Goal: Task Accomplishment & Management: Use online tool/utility

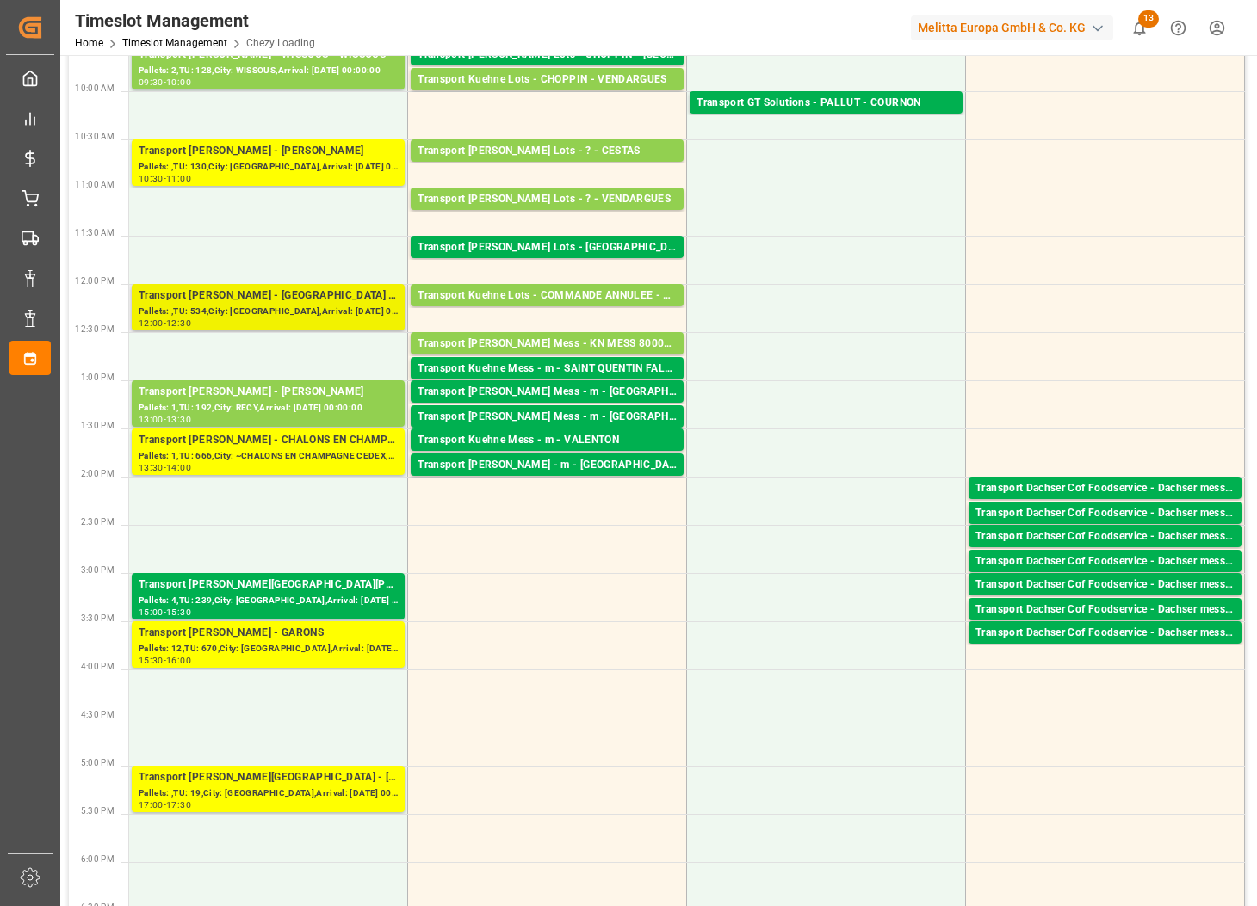
scroll to position [323, 0]
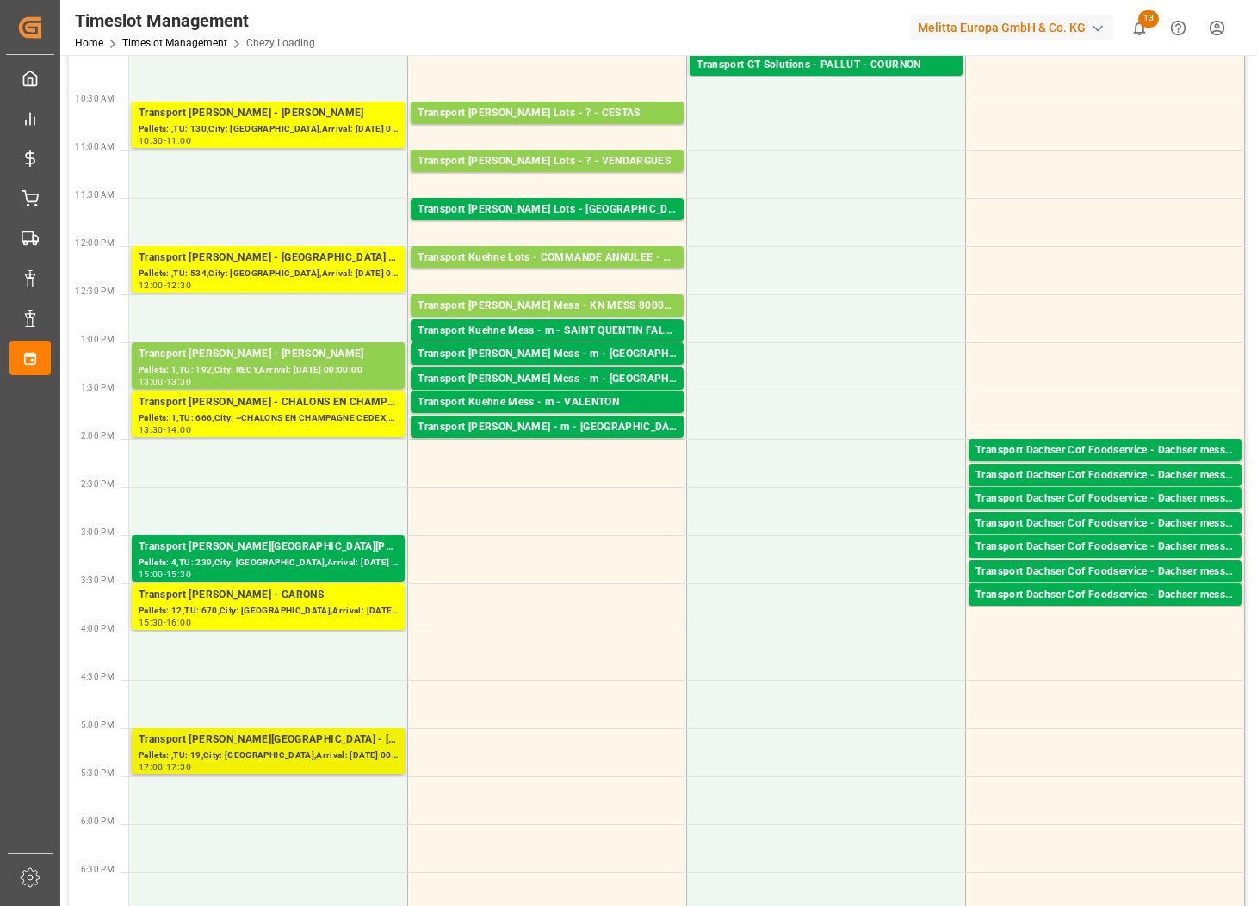
click at [332, 741] on div "Transport [PERSON_NAME][GEOGRAPHIC_DATA] - [GEOGRAPHIC_DATA]" at bounding box center [268, 740] width 259 height 17
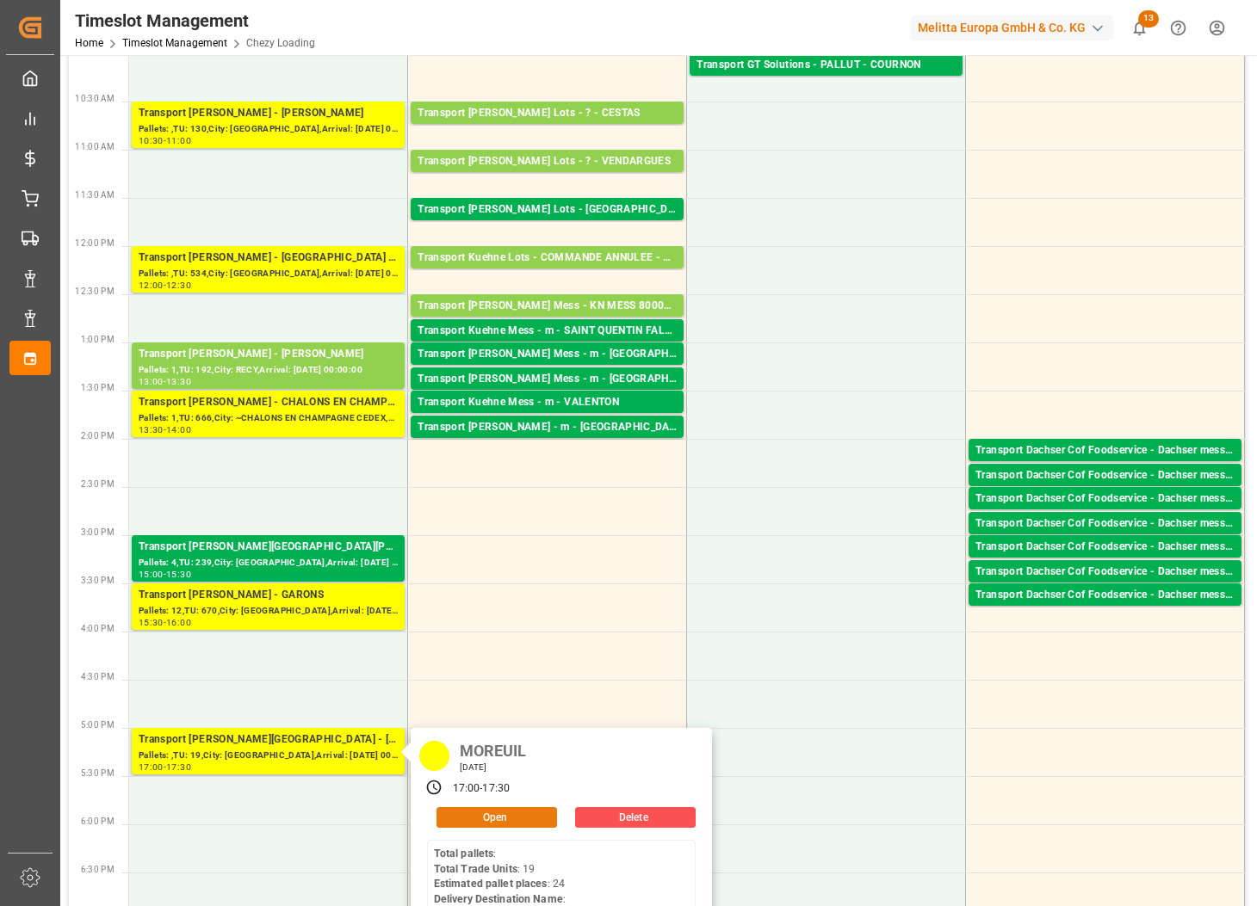
click at [487, 807] on button "Open" at bounding box center [496, 817] width 121 height 21
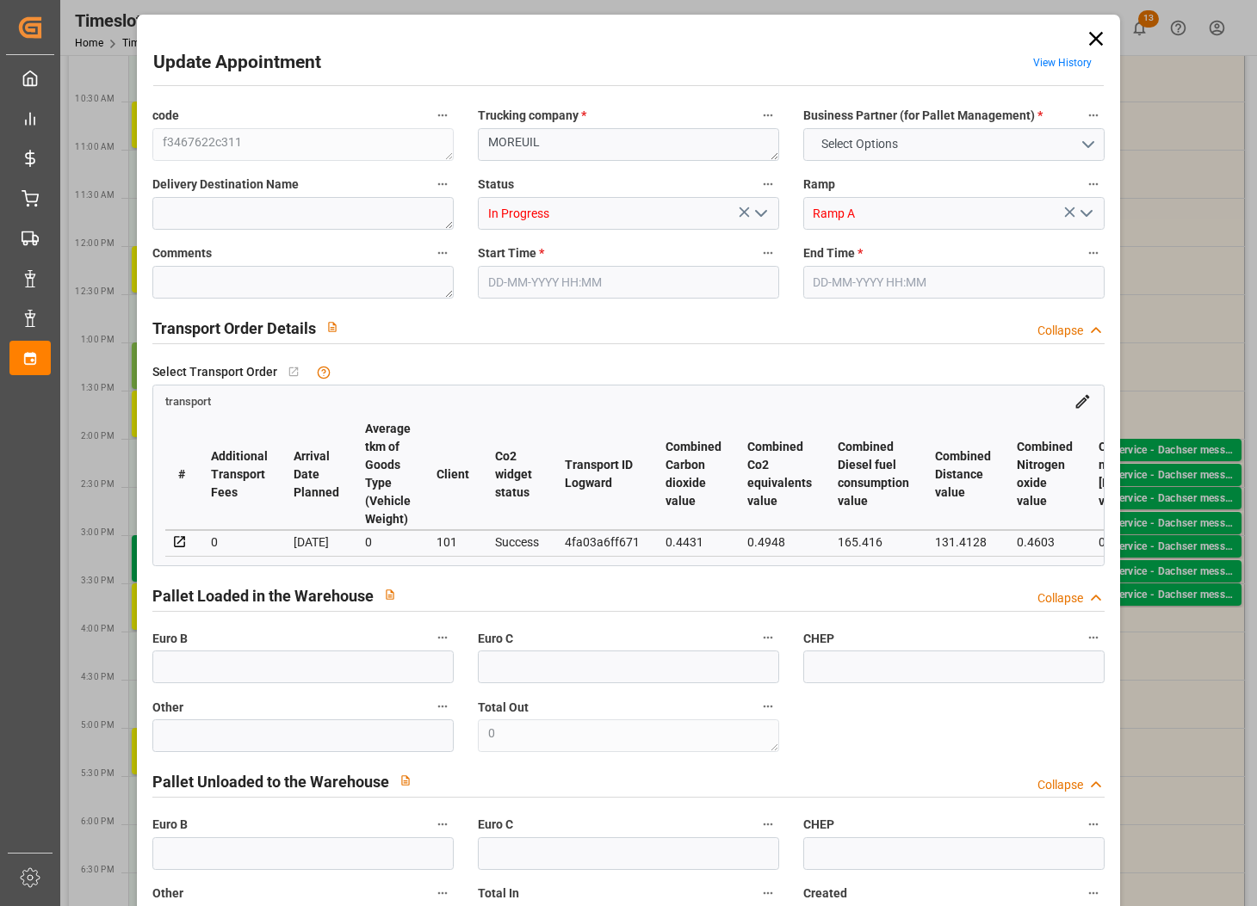
type input "24"
type input "0"
type input "-17.0809"
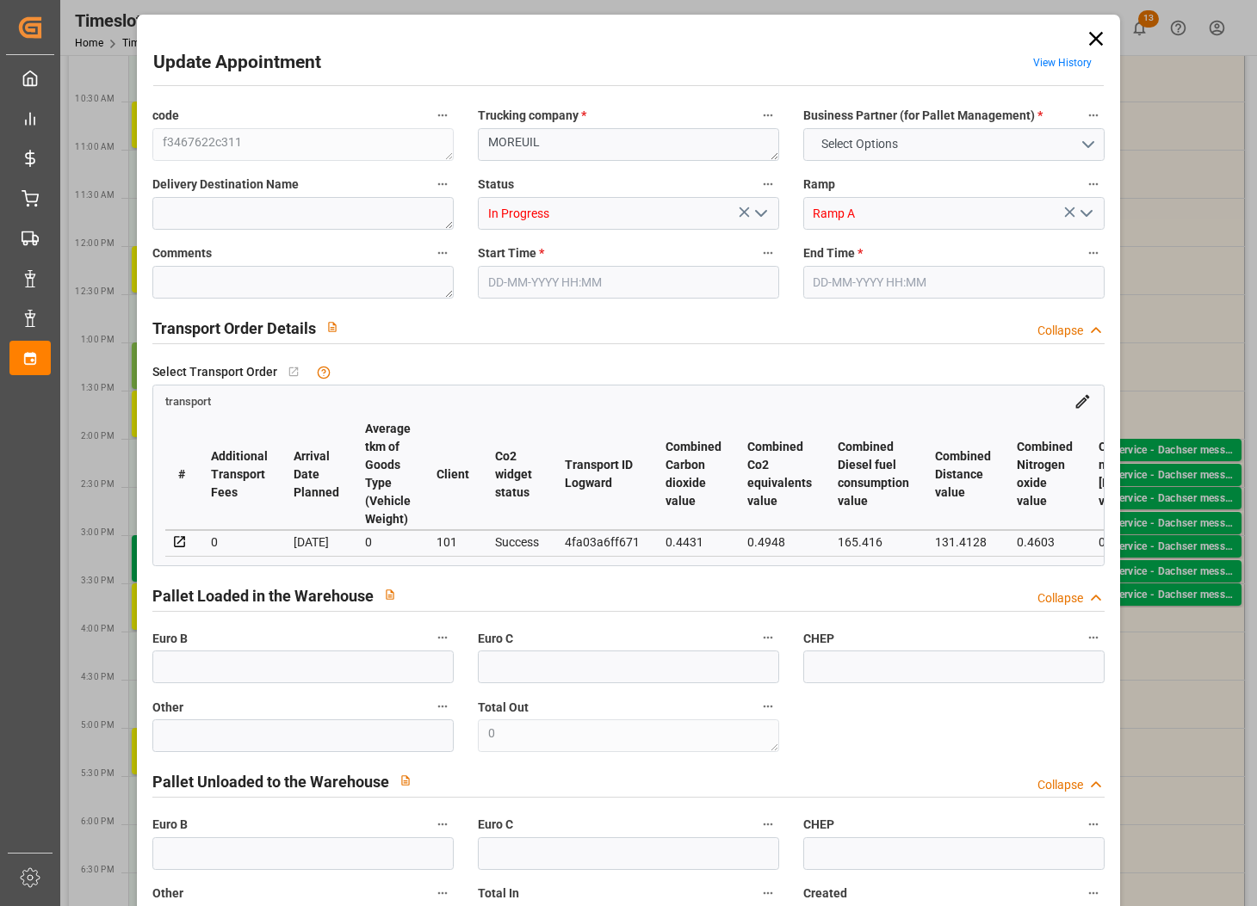
type input "29"
type input "5591.4"
type input "7408.236"
type input "33091.2"
type input "80"
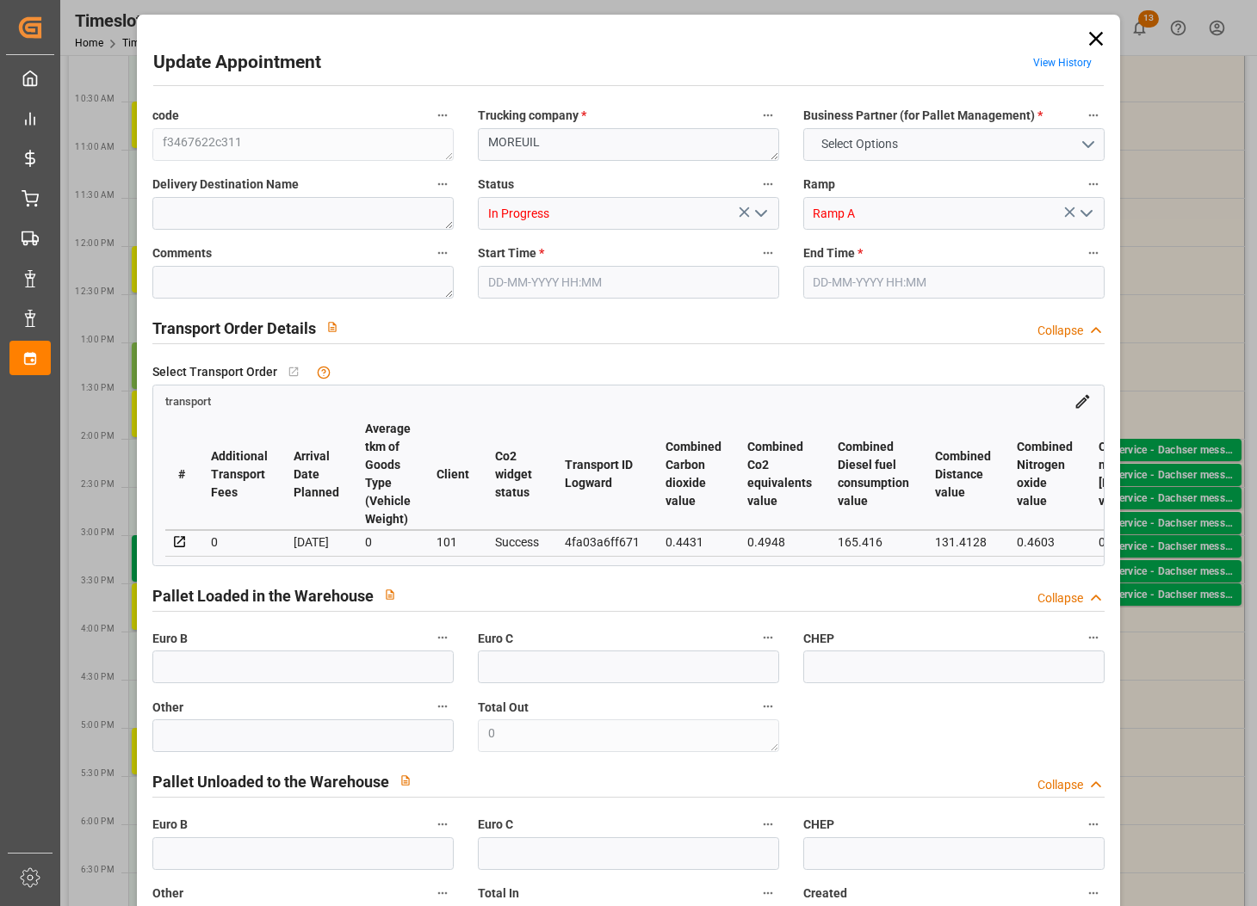
type input "0"
type input "19"
type input "30"
type input "101"
type input "7408.236"
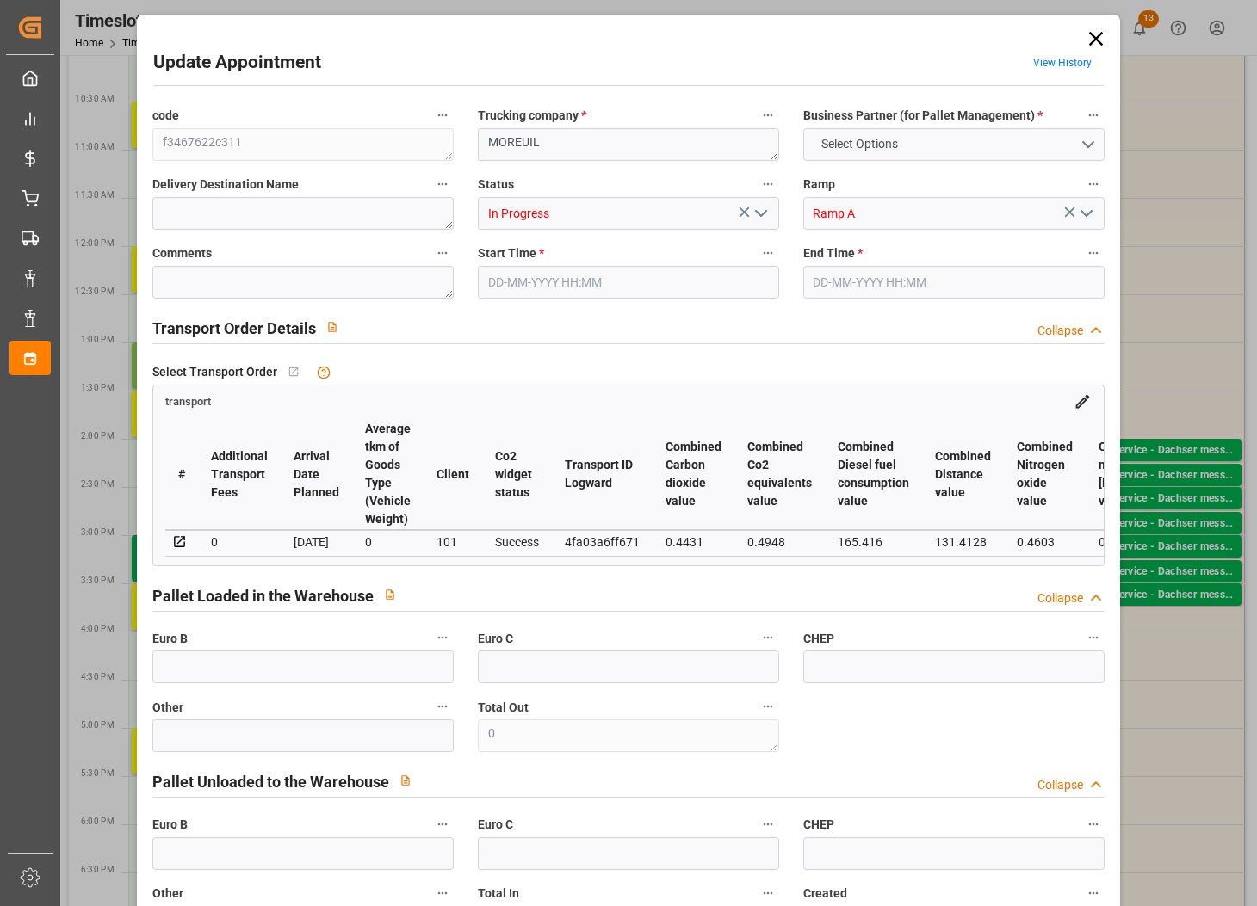
type input "0"
type input "4710.8598"
type input "0"
type input "21"
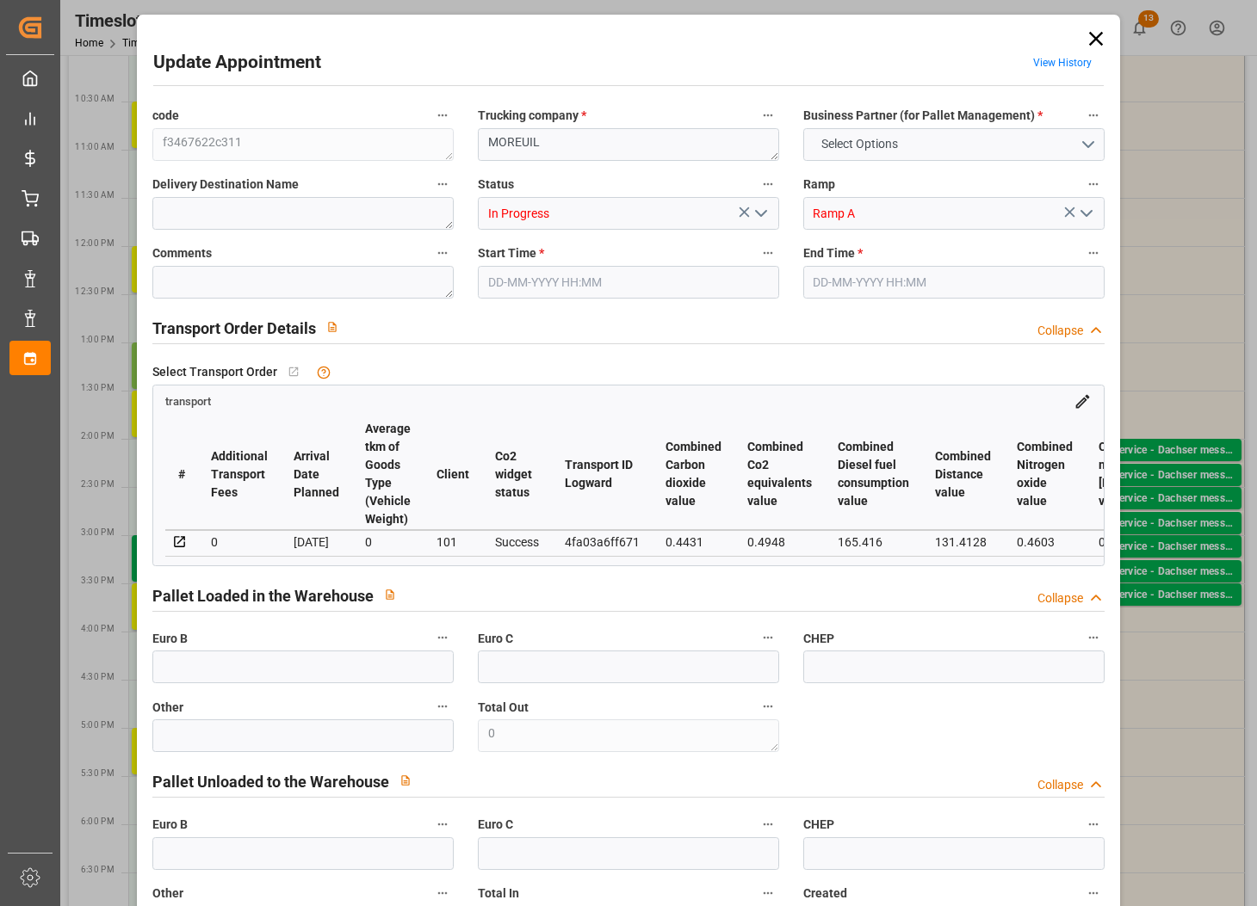
type input "35"
type input "[DATE] 17:00"
type input "[DATE] 17:30"
type input "[DATE] 14:02"
type input "[DATE] 13:08"
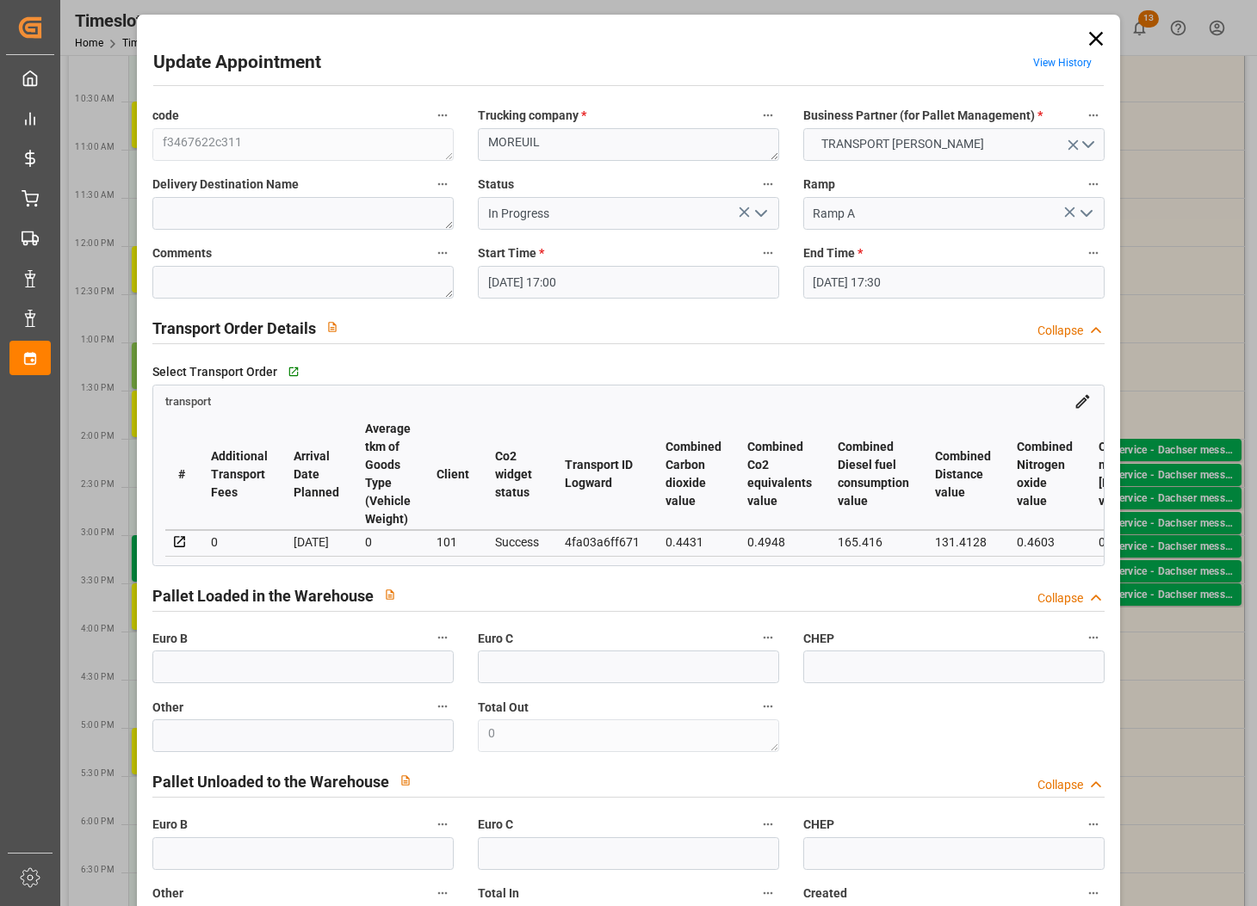
type input "[DATE]"
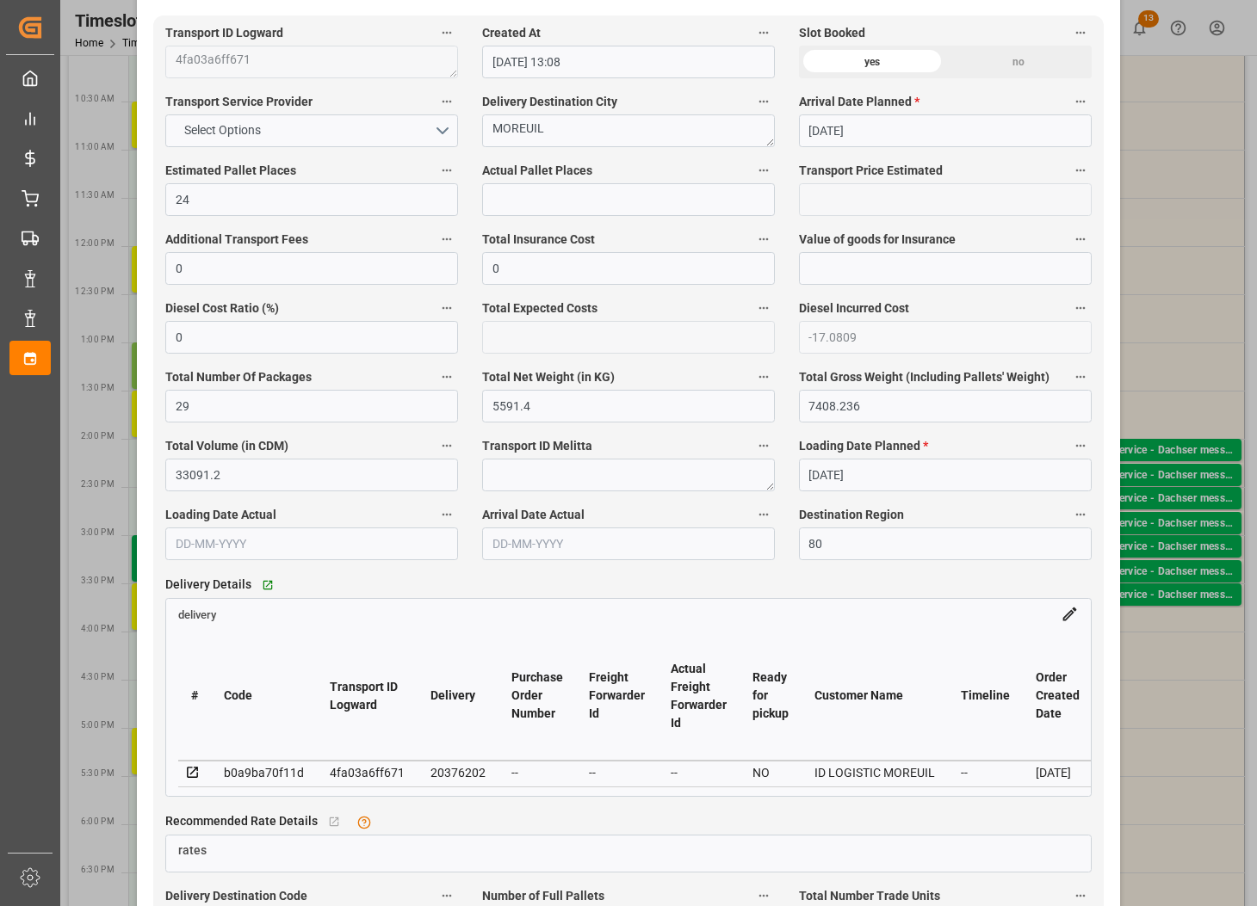
scroll to position [968, 0]
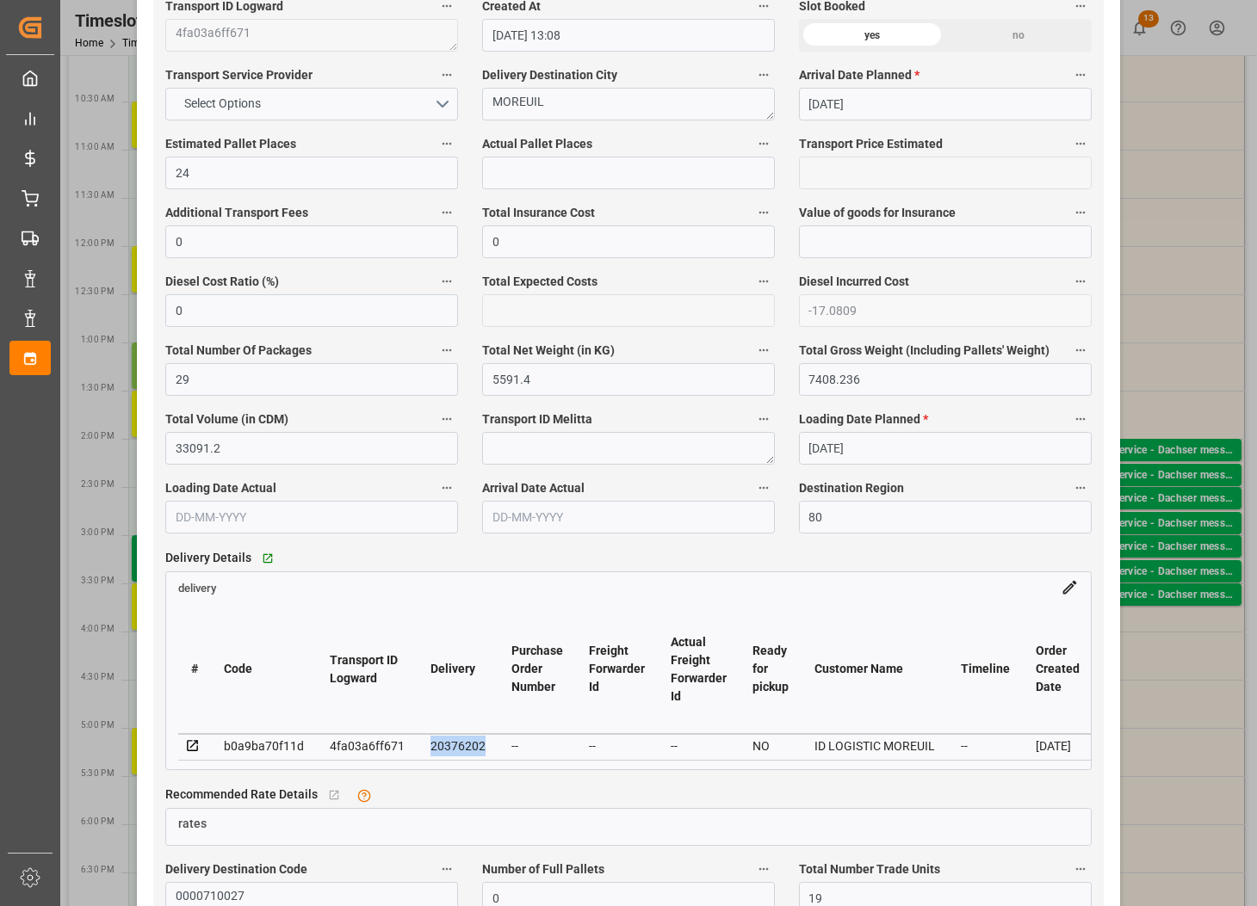
drag, startPoint x: 480, startPoint y: 750, endPoint x: 426, endPoint y: 747, distance: 54.3
click at [430, 747] on div "20376202" at bounding box center [457, 746] width 55 height 21
copy div "20376202"
click at [1209, 282] on div "Update Appointment View History code f3467622c311 Trucking company * MOREUIL Bu…" at bounding box center [628, 453] width 1257 height 906
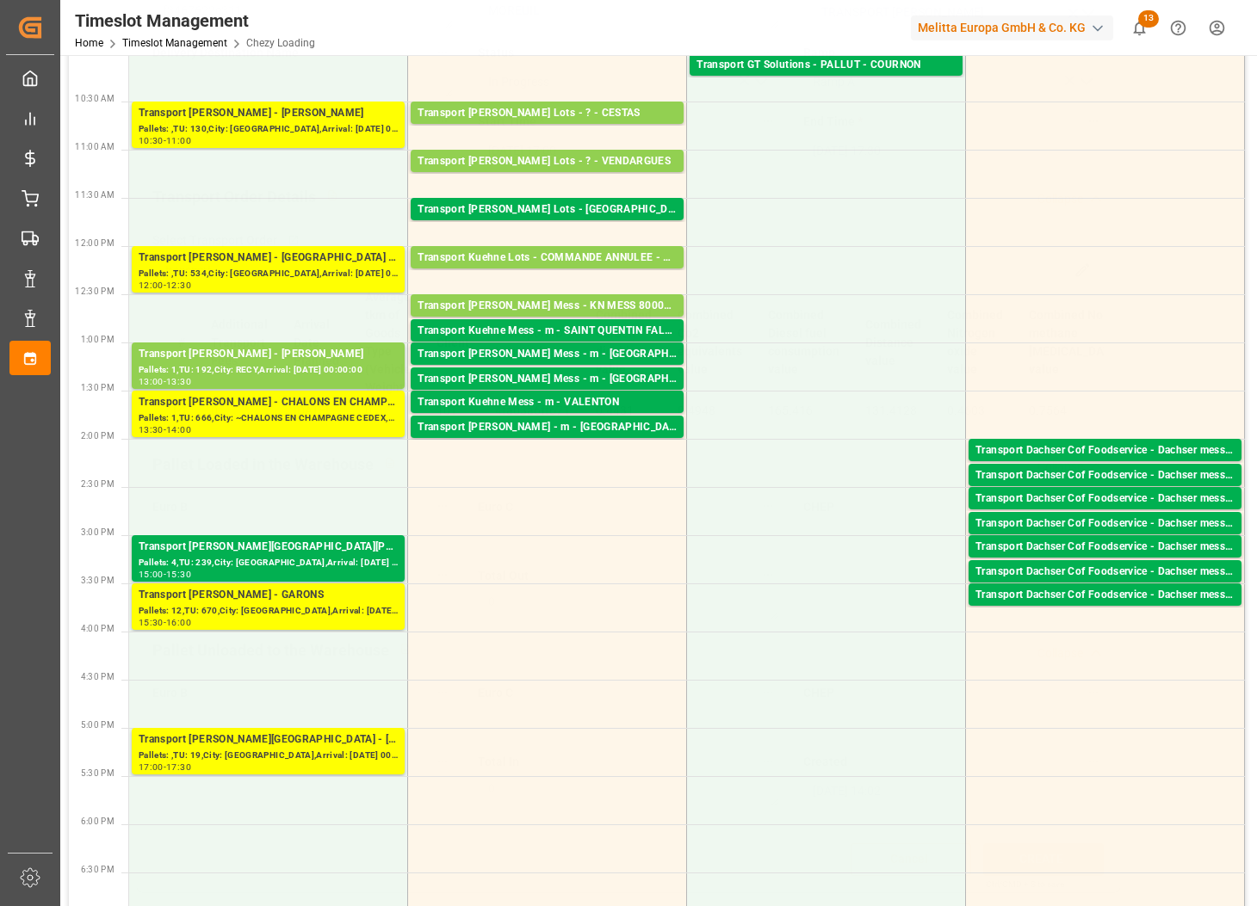
scroll to position [138, 0]
